Goal: Navigation & Orientation: Understand site structure

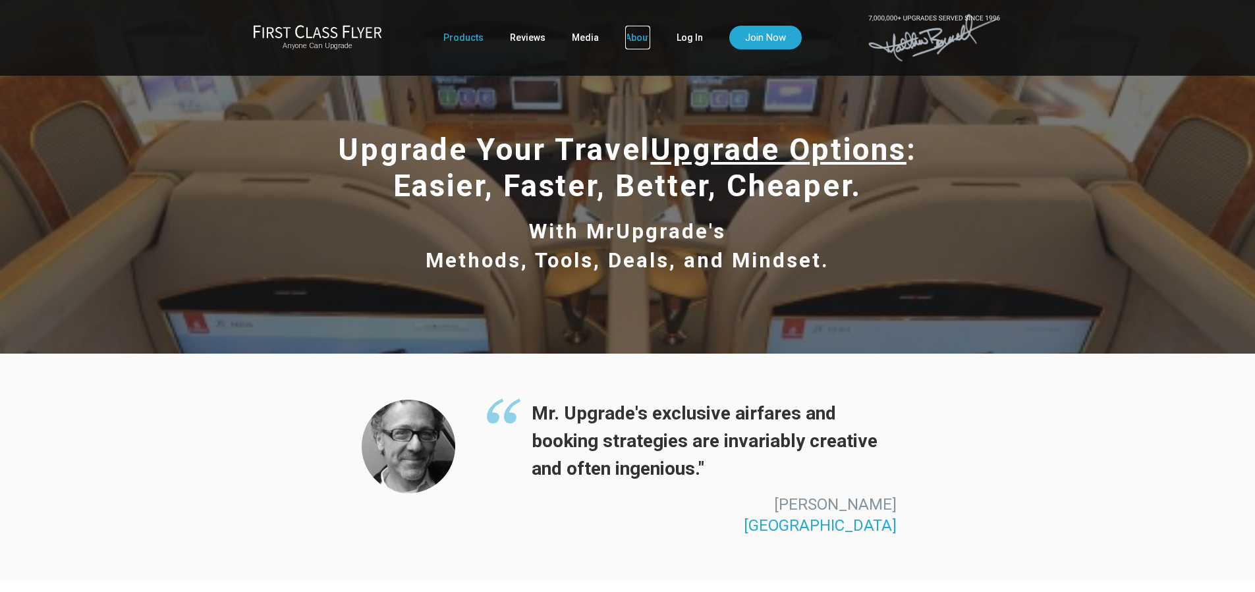
click at [629, 34] on link "About" at bounding box center [637, 38] width 25 height 24
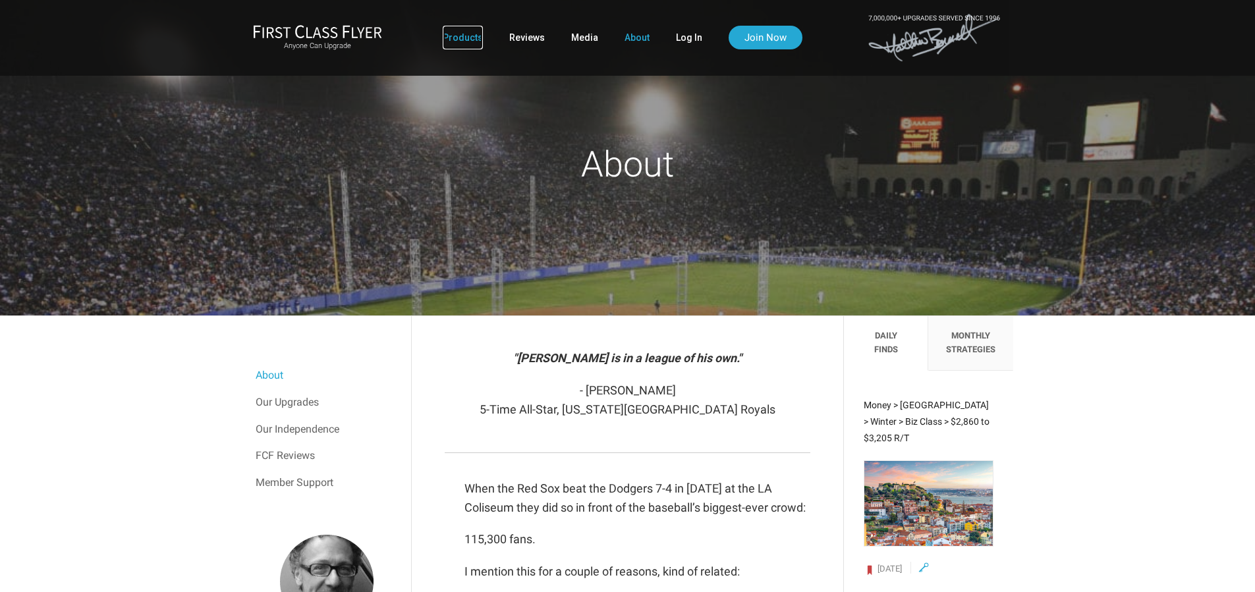
click at [463, 40] on link "Products" at bounding box center [463, 38] width 40 height 24
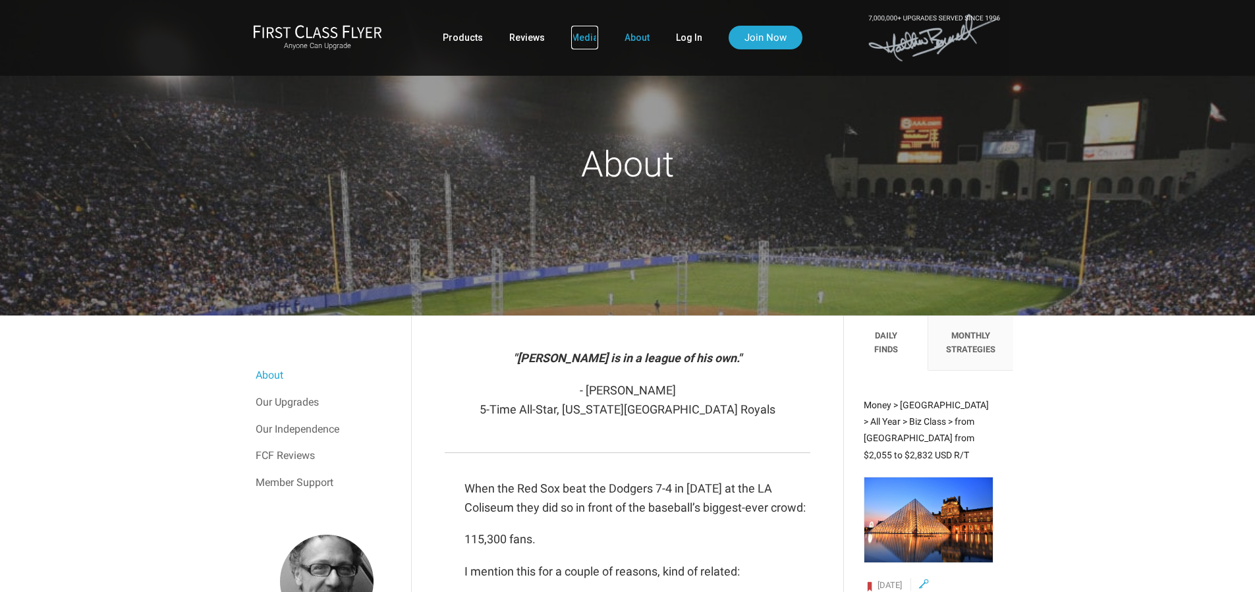
click at [576, 31] on link "Media" at bounding box center [584, 38] width 27 height 24
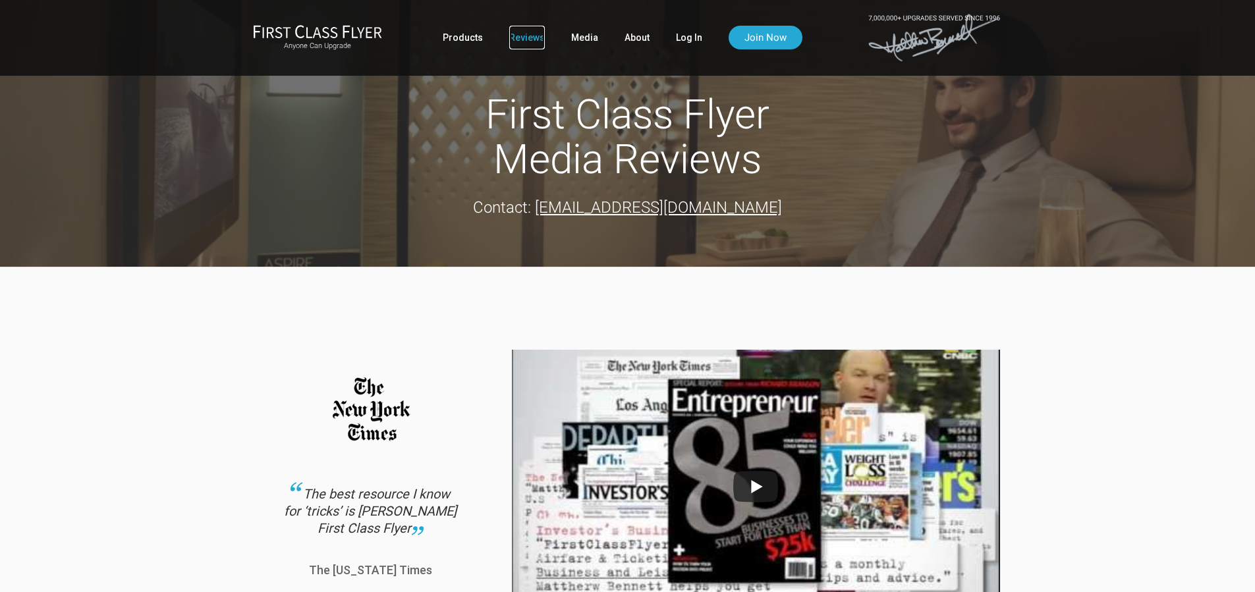
click at [529, 40] on link "Reviews" at bounding box center [527, 38] width 36 height 24
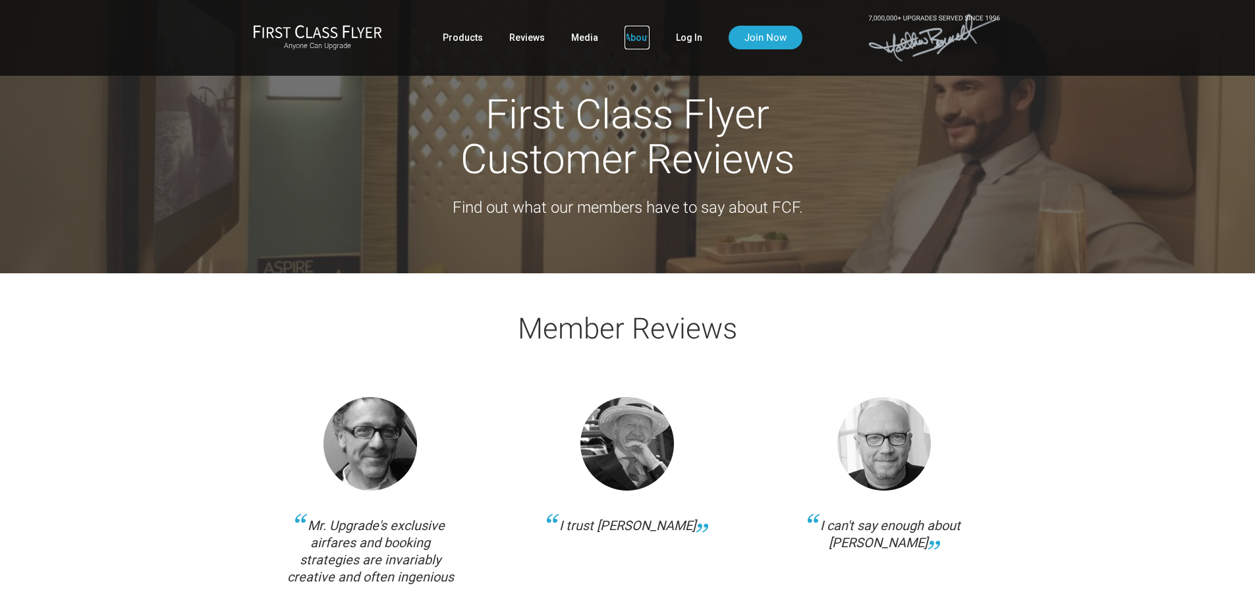
click at [641, 38] on link "About" at bounding box center [637, 38] width 25 height 24
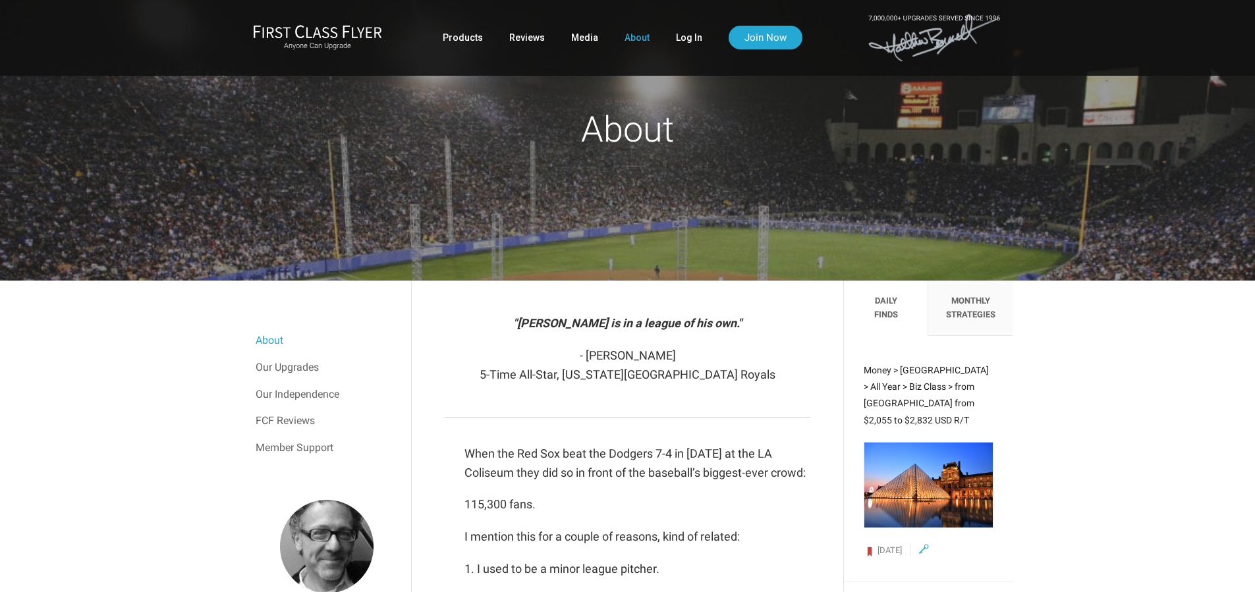
scroll to position [112, 0]
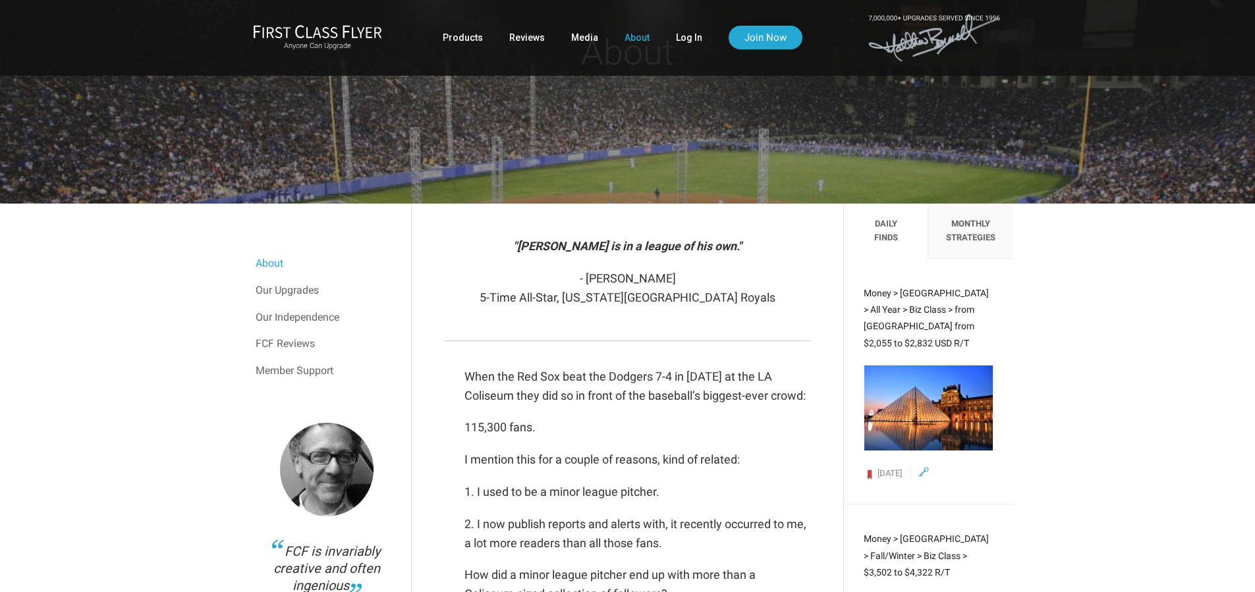
click at [974, 244] on li "Monthly Strategies" at bounding box center [970, 231] width 84 height 55
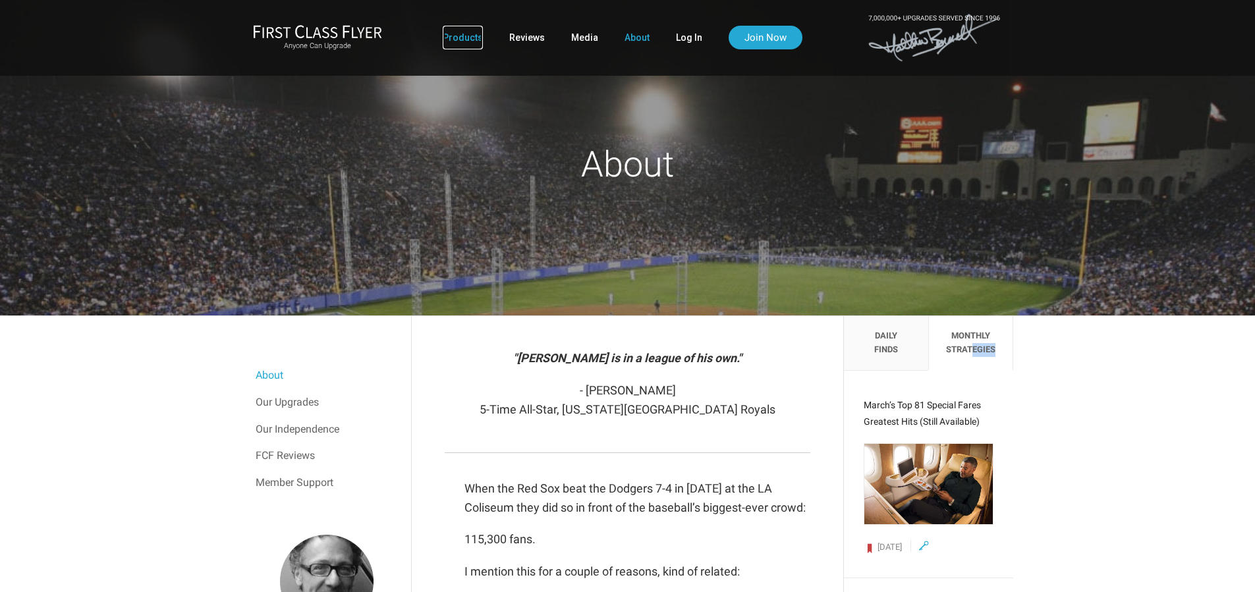
click at [457, 41] on link "Products" at bounding box center [463, 38] width 40 height 24
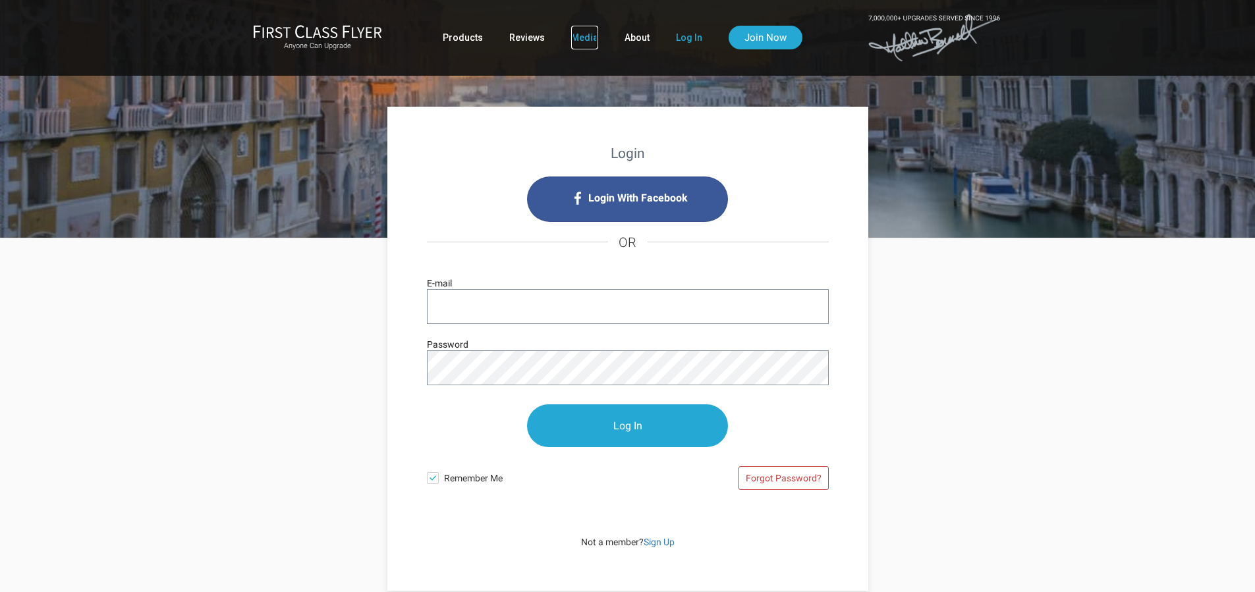
click at [580, 44] on link "Media" at bounding box center [584, 38] width 27 height 24
